Goal: Use online tool/utility: Utilize a website feature to perform a specific function

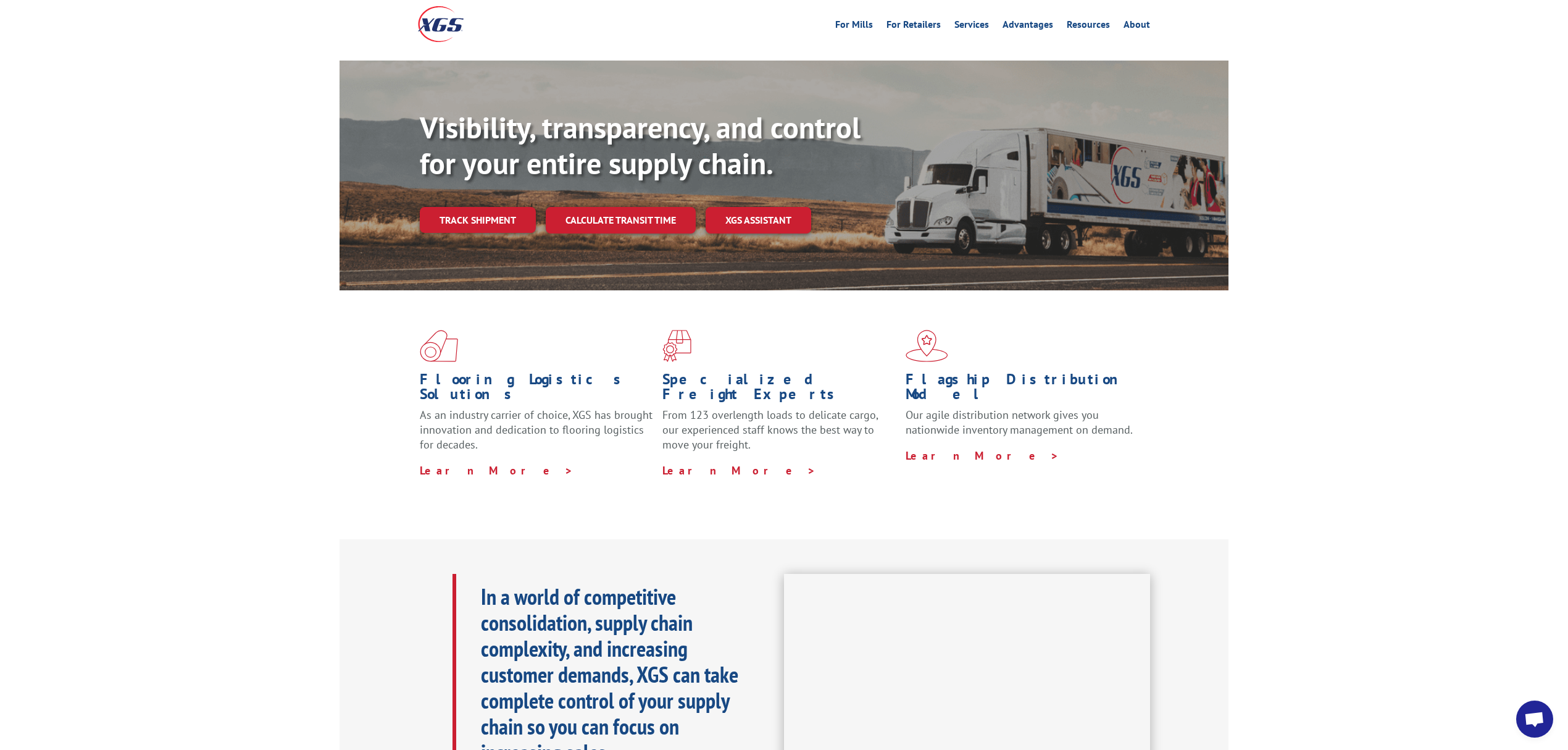
scroll to position [164, 0]
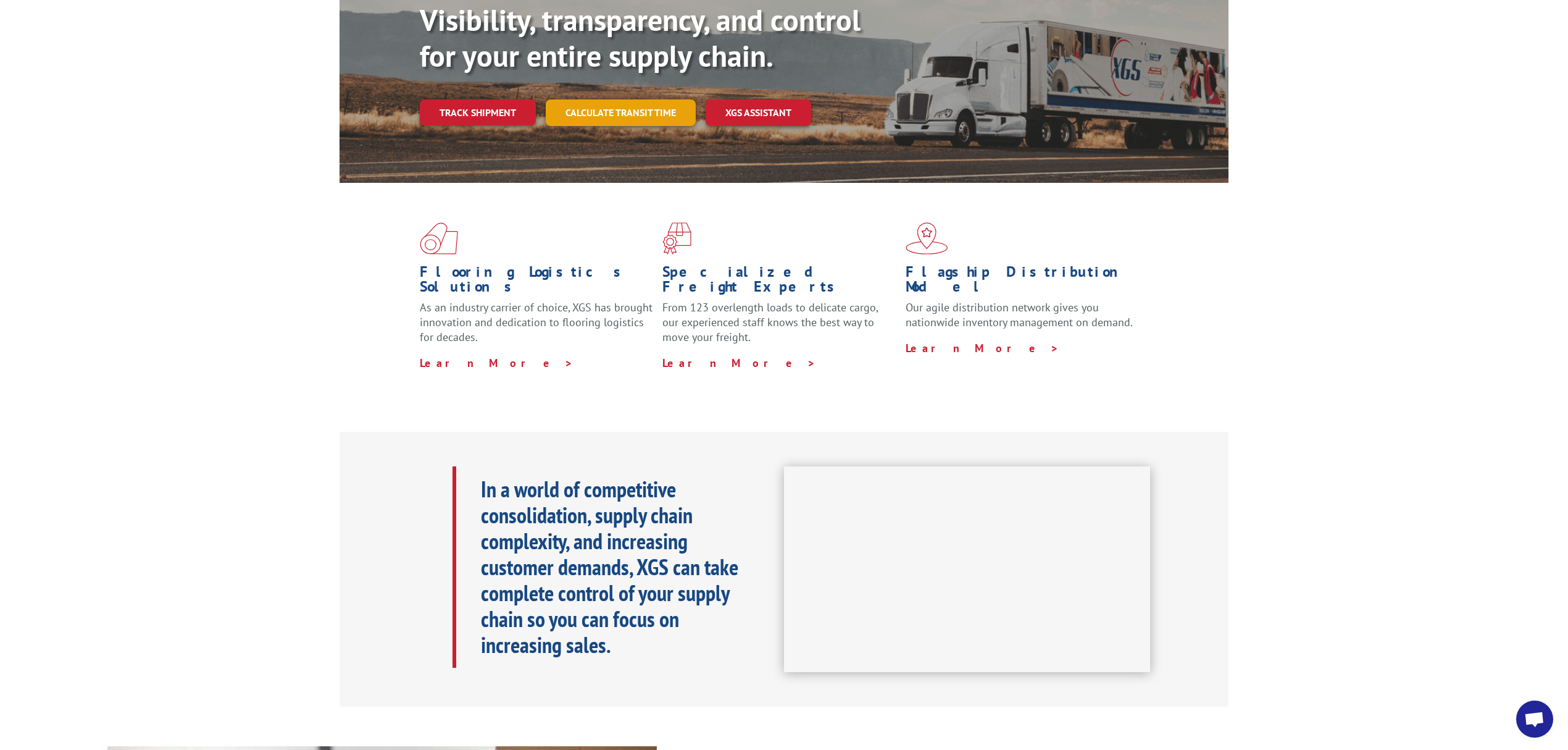
click at [645, 100] on link "Calculate transit time" at bounding box center [621, 112] width 150 height 26
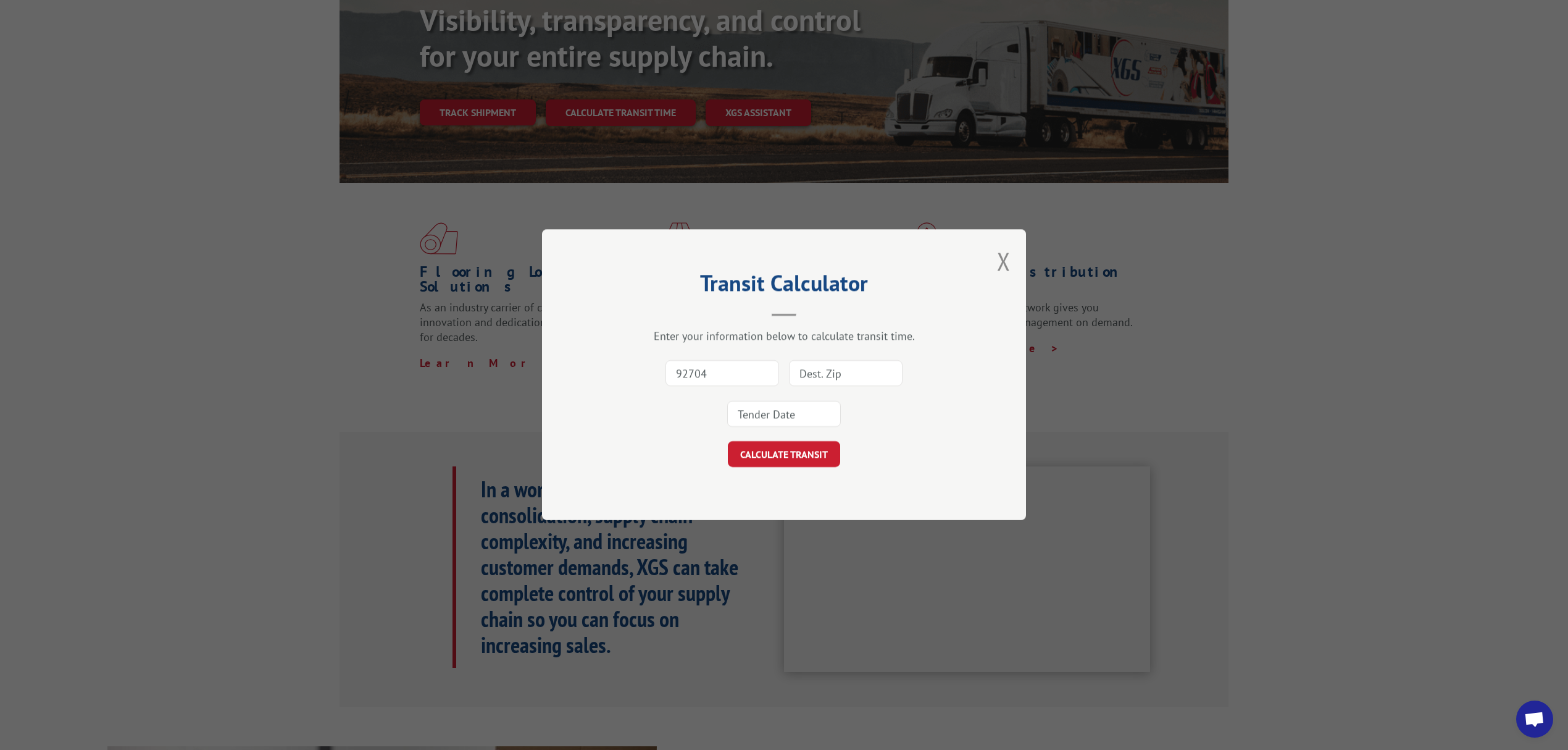
type input "92704"
type input "55433"
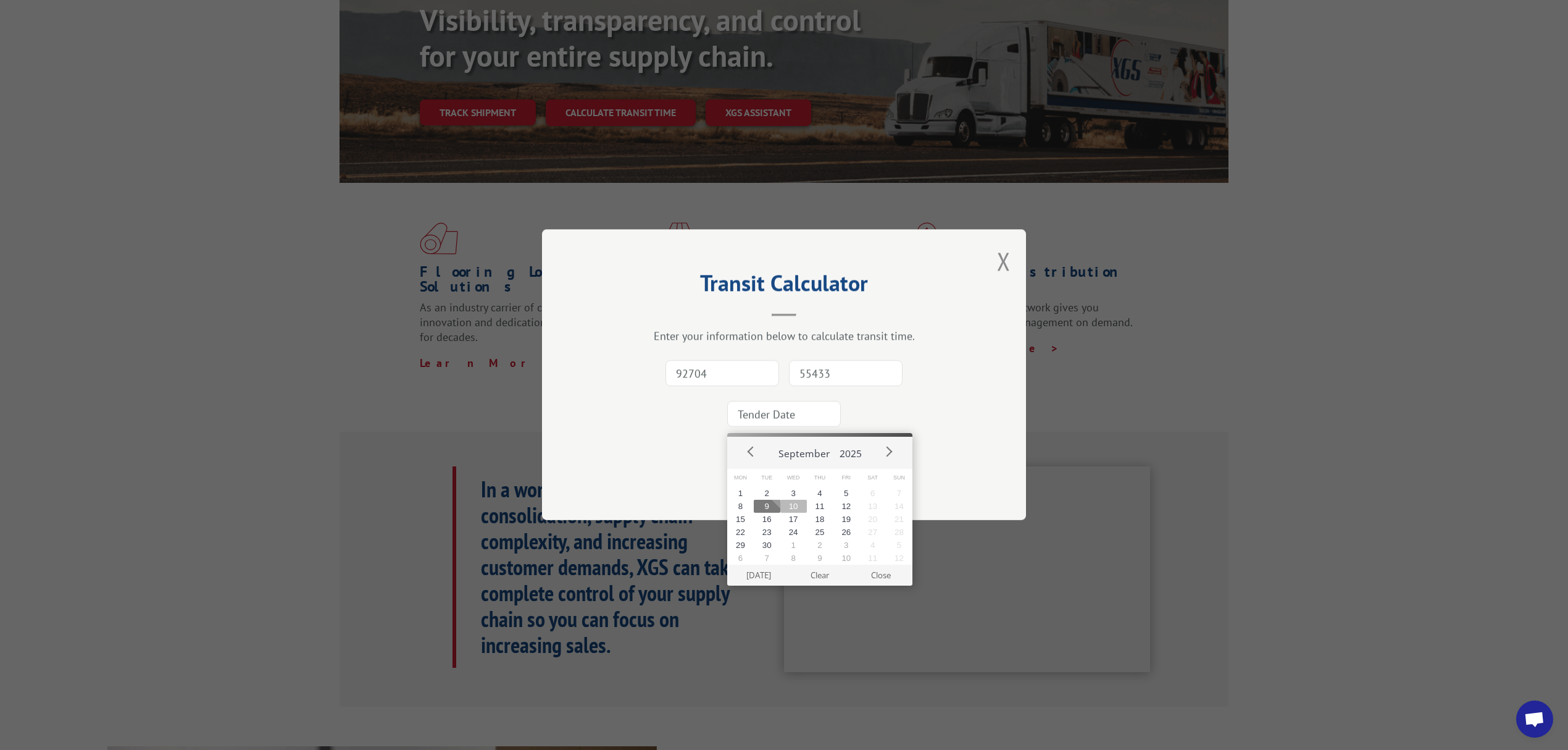
click at [791, 500] on button "10" at bounding box center [793, 505] width 26 height 13
type input "[DATE]"
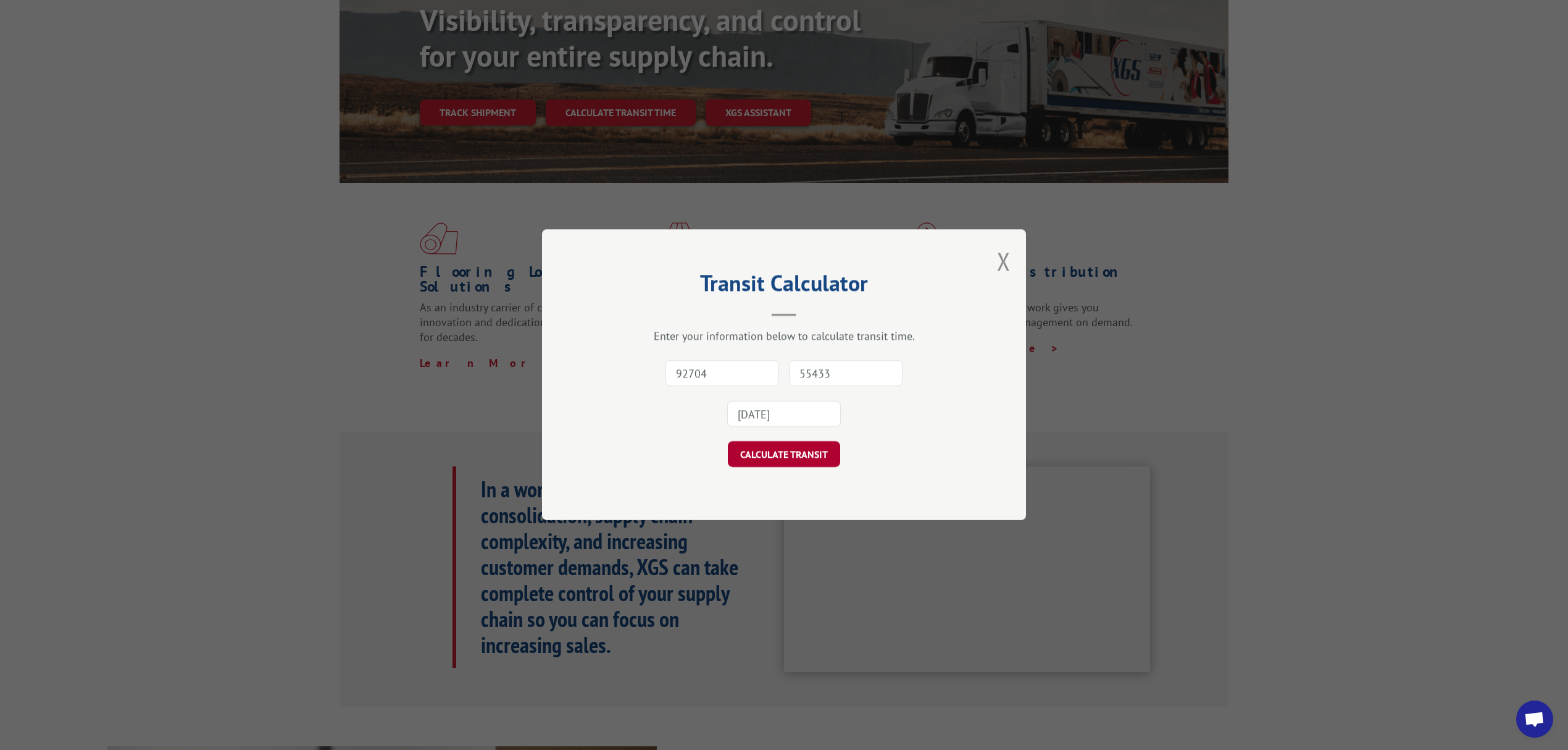
click at [786, 457] on button "CALCULATE TRANSIT" at bounding box center [784, 455] width 112 height 26
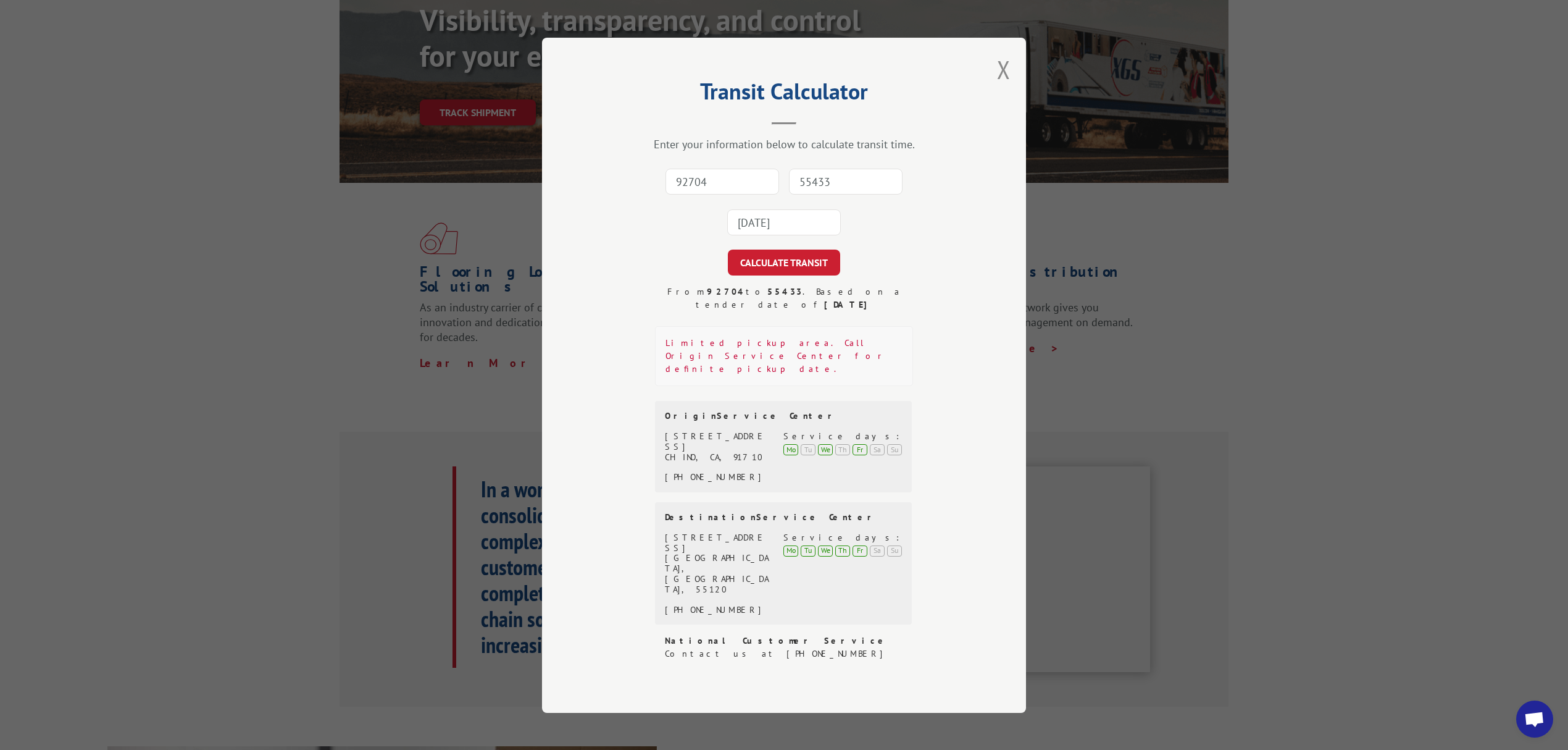
click at [738, 194] on input "92704" at bounding box center [723, 182] width 114 height 26
click at [696, 194] on input at bounding box center [723, 182] width 114 height 26
type input "92806"
type input "55433"
click at [792, 339] on button "10" at bounding box center [793, 340] width 26 height 13
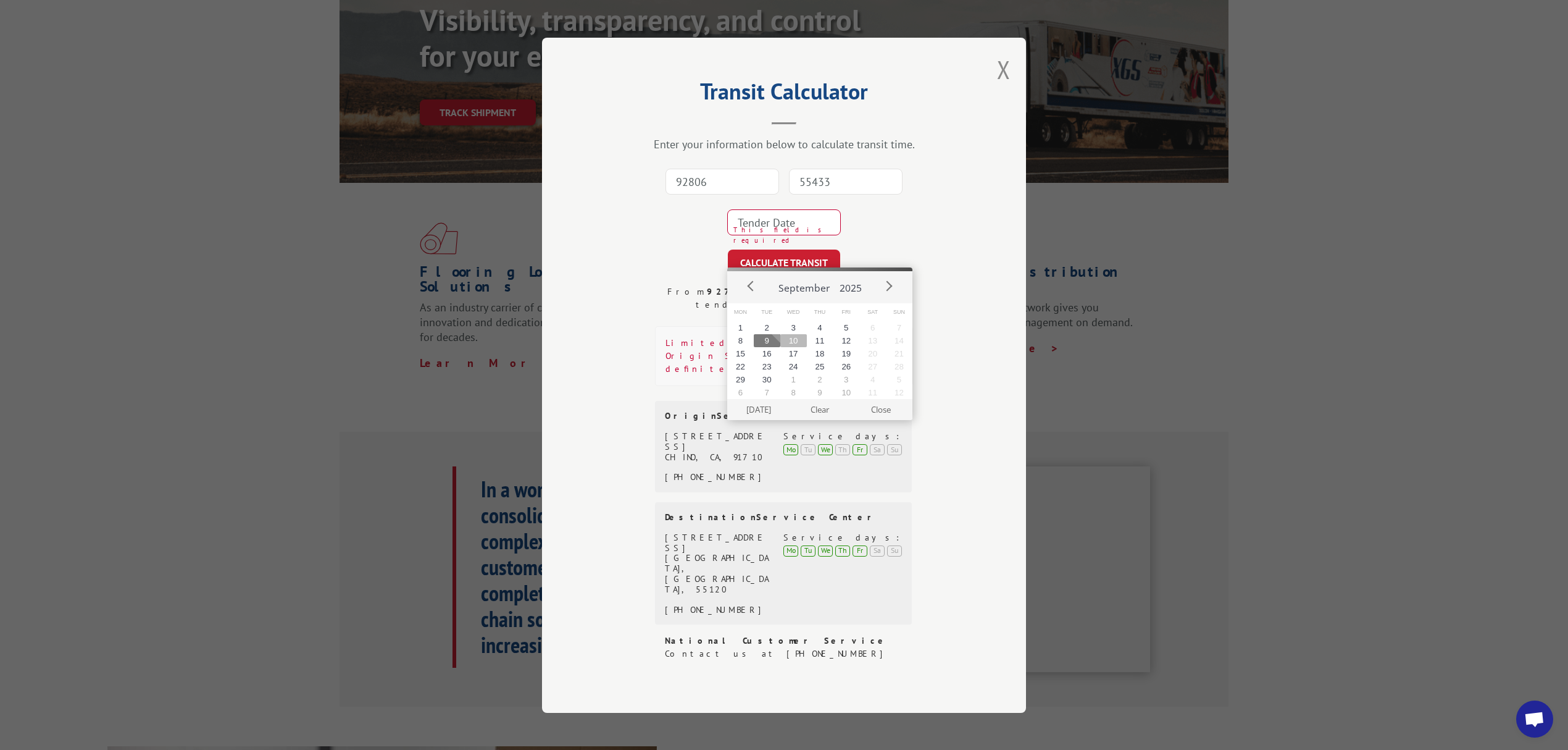
type input "[DATE]"
click at [786, 276] on button "CALCULATE TRANSIT" at bounding box center [784, 262] width 112 height 26
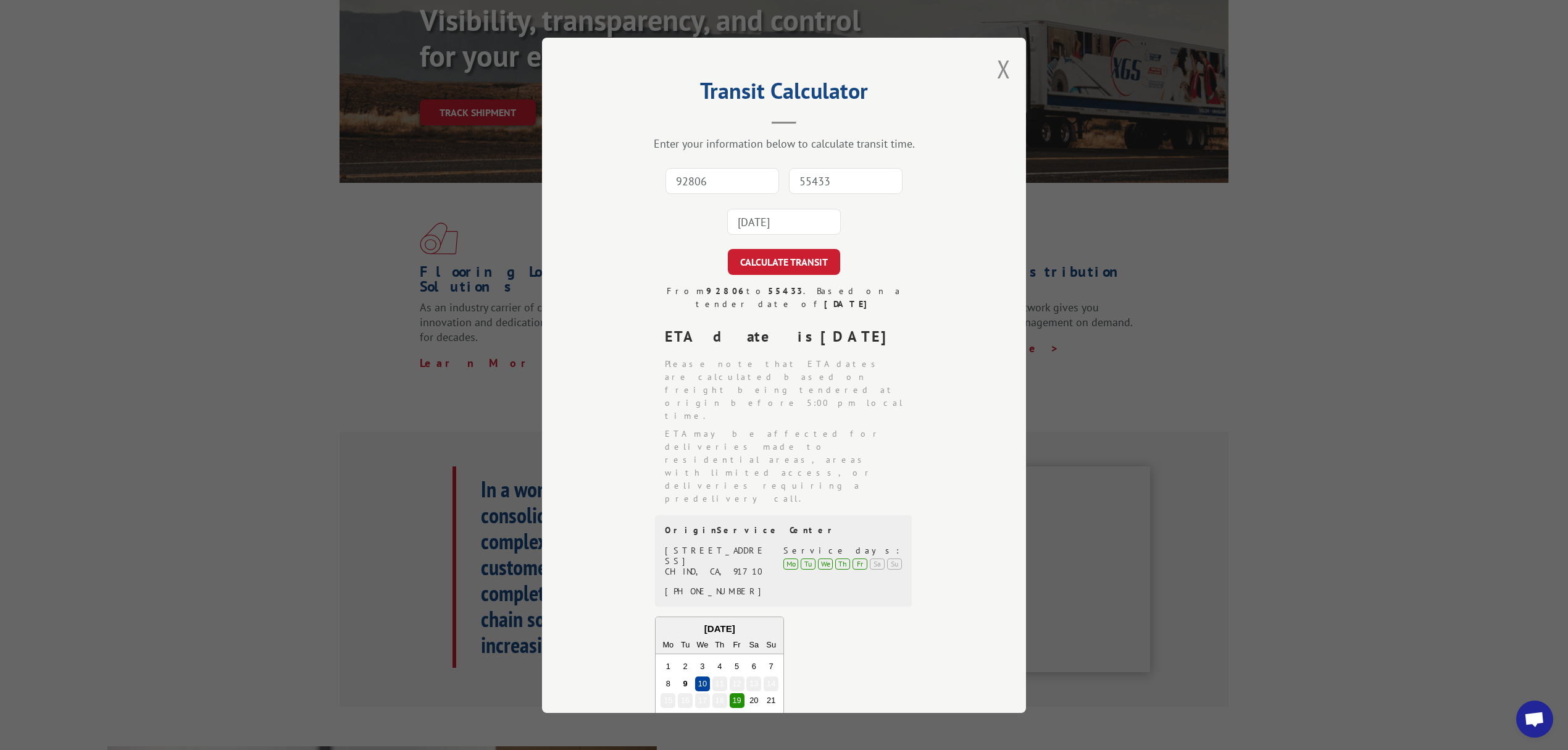
scroll to position [0, 0]
